Goal: Task Accomplishment & Management: Use online tool/utility

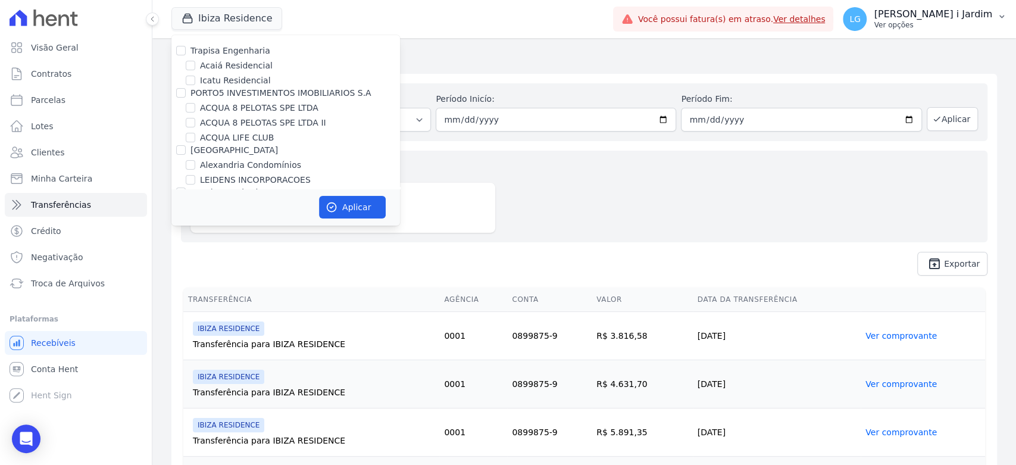
scroll to position [3224, 0]
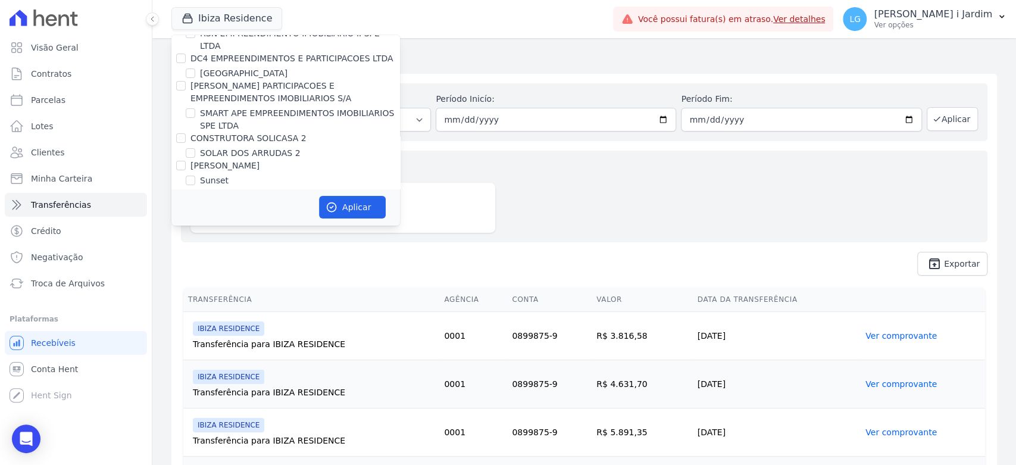
click at [249, 296] on div "Hent" at bounding box center [285, 302] width 229 height 12
click at [246, 284] on label "VIDA FLORES 1" at bounding box center [231, 290] width 62 height 12
click at [195, 285] on input "VIDA FLORES 1" at bounding box center [191, 290] width 10 height 10
checkbox input "true"
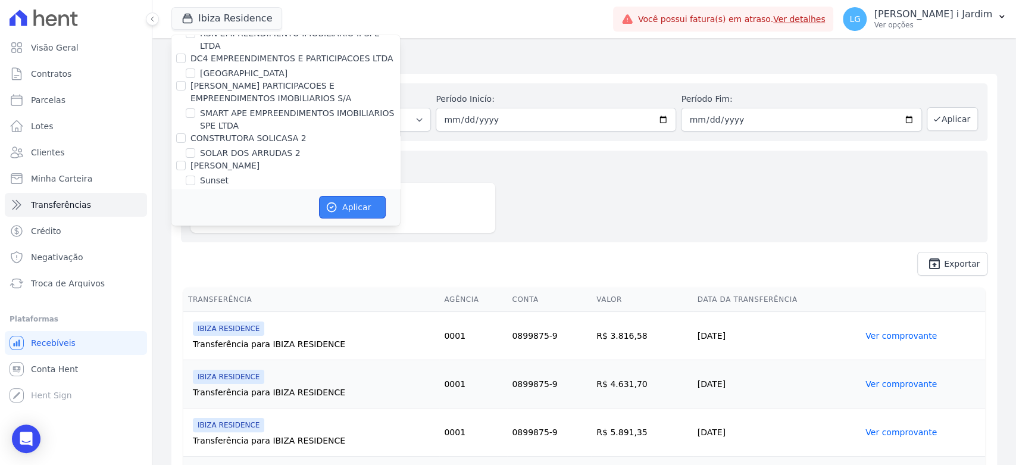
click at [340, 212] on button "Aplicar" at bounding box center [352, 207] width 67 height 23
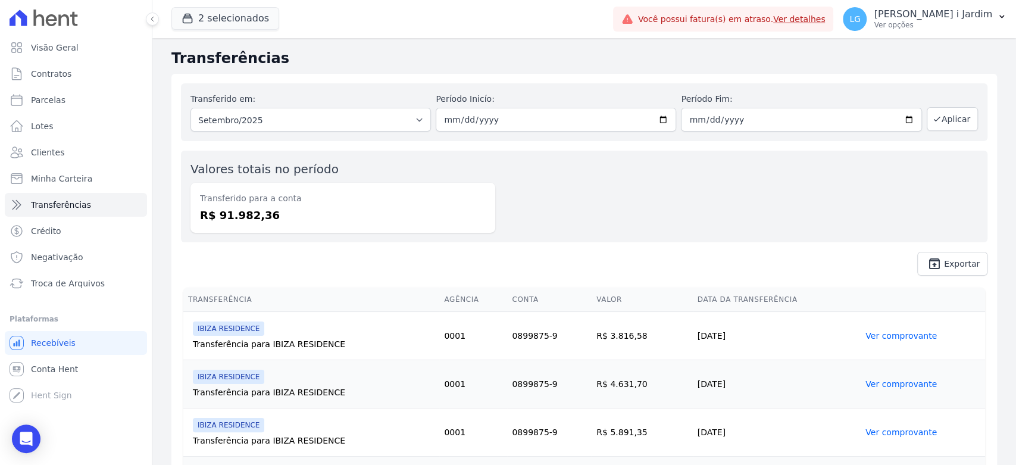
click at [230, 31] on div "2 selecionados Trapisa Engenharia Acaiá Residencial Icatu Residencial PORTO5 IN…" at bounding box center [389, 18] width 437 height 39
click at [234, 22] on button "2 selecionados" at bounding box center [225, 18] width 108 height 23
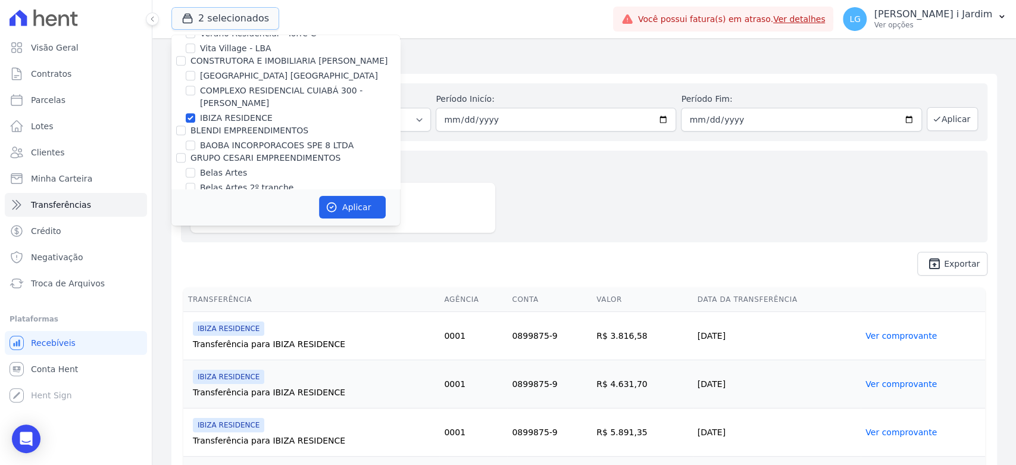
scroll to position [523, 0]
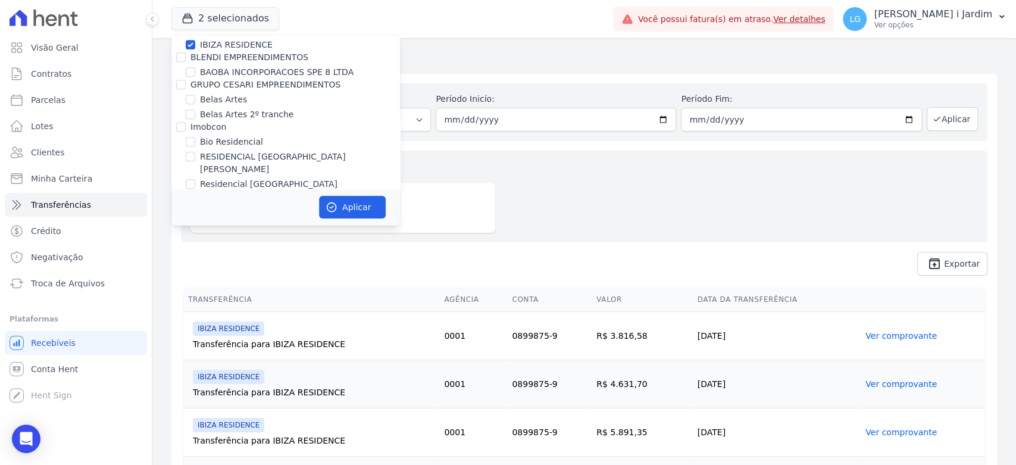
click at [229, 44] on label "IBIZA RESIDENCE" at bounding box center [236, 45] width 73 height 12
click at [195, 44] on input "IBIZA RESIDENCE" at bounding box center [191, 45] width 10 height 10
checkbox input "false"
click at [350, 200] on button "Aplicar" at bounding box center [352, 207] width 67 height 23
